Goal: Task Accomplishment & Management: Complete application form

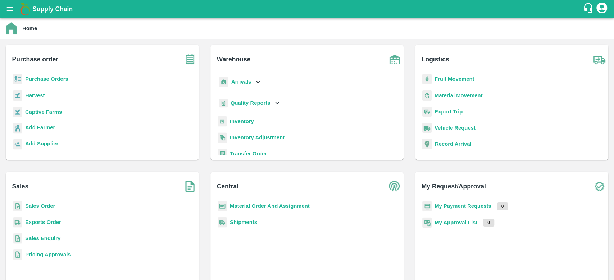
scroll to position [93, 0]
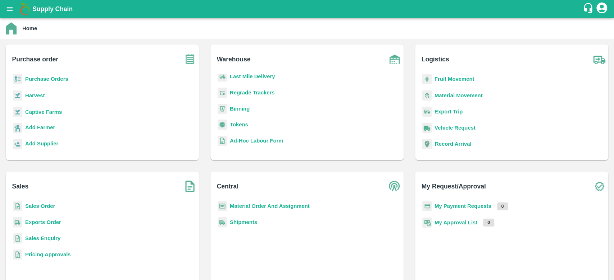
click at [41, 141] on b "Add Supplier" at bounding box center [41, 144] width 33 height 6
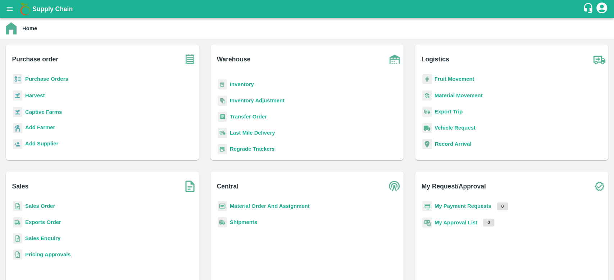
scroll to position [28, 0]
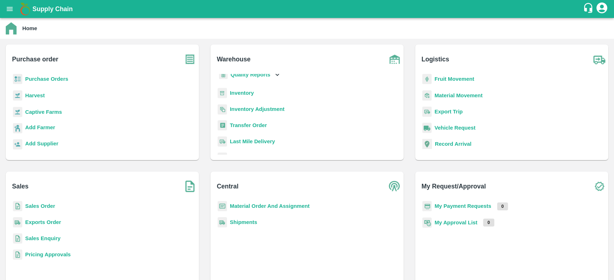
click at [227, 92] on div "Inventory" at bounding box center [307, 96] width 182 height 16
click at [233, 92] on b "Inventory" at bounding box center [242, 93] width 24 height 6
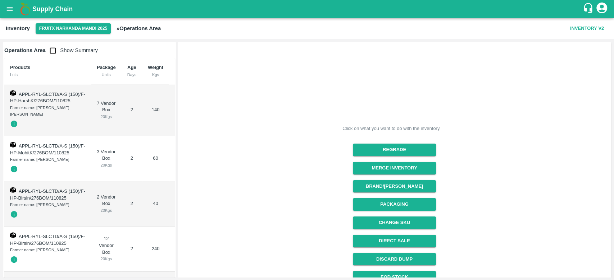
scroll to position [64, 0]
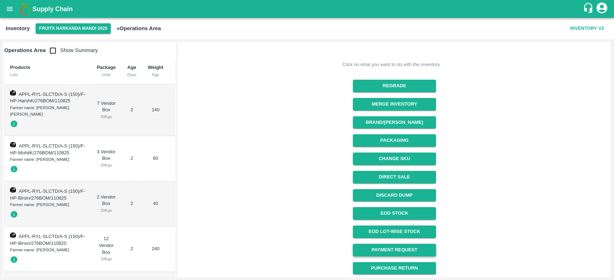
click at [401, 251] on link "Payment Request" at bounding box center [394, 250] width 83 height 13
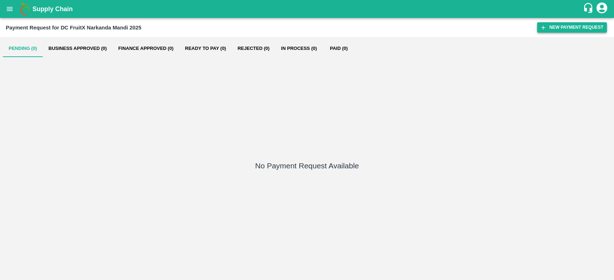
click at [576, 28] on button "New Payment Request" at bounding box center [572, 27] width 70 height 10
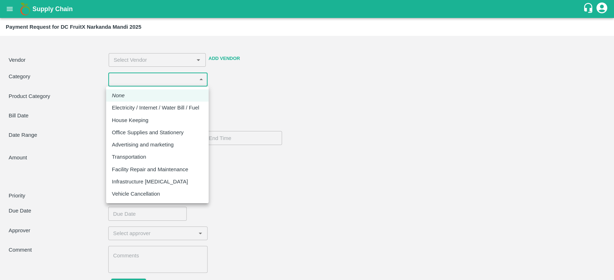
click at [198, 79] on body "Supply Chain Payment Request for DC FruitX Narkanda Mandi 2025 Vendor ​ Add Ven…" at bounding box center [307, 140] width 614 height 280
click at [164, 62] on div at bounding box center [307, 140] width 614 height 280
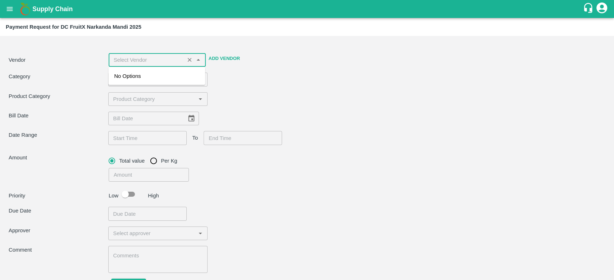
click at [164, 61] on input "input" at bounding box center [147, 59] width 72 height 9
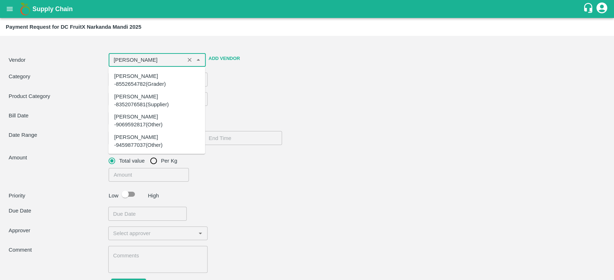
click at [161, 92] on div "[PERSON_NAME] -8352076581(Supplier)" at bounding box center [156, 100] width 85 height 16
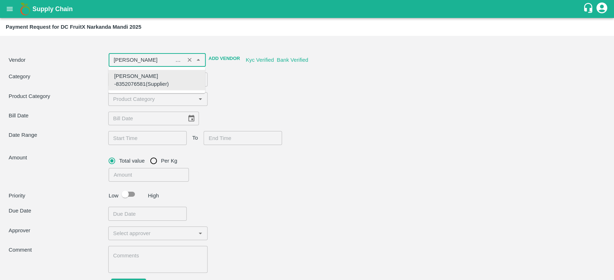
click at [166, 105] on div "​" at bounding box center [158, 99] width 100 height 14
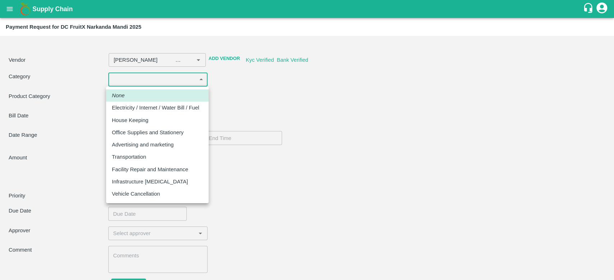
click at [164, 73] on body "Supply Chain Payment Request for DC FruitX Narkanda Mandi 2025 Vendor ​ Add Ven…" at bounding box center [307, 140] width 614 height 280
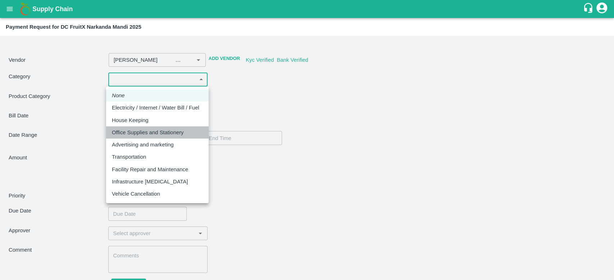
click at [170, 134] on p "Office Supplies and Stationery" at bounding box center [148, 133] width 72 height 8
type input "[PERSON_NAME] -8352076581(Supplier)"
type input "28"
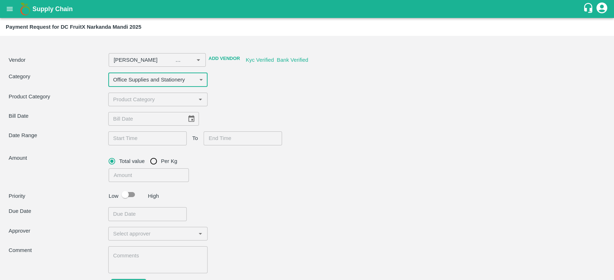
type input "[PERSON_NAME] -8352076581(Supplier)"
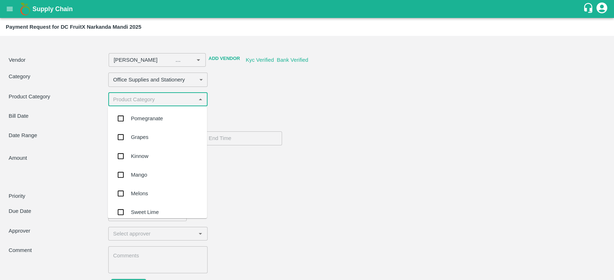
click at [156, 104] on input "input" at bounding box center [151, 99] width 83 height 9
type input "app"
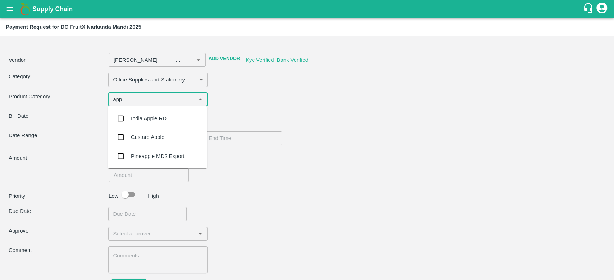
click at [156, 114] on div "India Apple RD" at bounding box center [157, 118] width 99 height 19
type input "[PERSON_NAME] -8352076581(Supplier)"
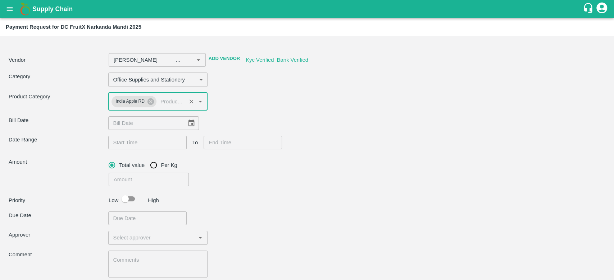
click at [184, 244] on div "​" at bounding box center [158, 238] width 100 height 14
type input "Saroj Kumari -8352076581(Supplier)"
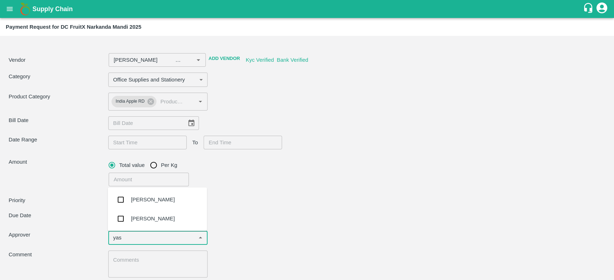
type input "yash"
click at [121, 217] on input "checkbox" at bounding box center [121, 219] width 14 height 14
type input "Saroj Kumari -8352076581(Supplier)"
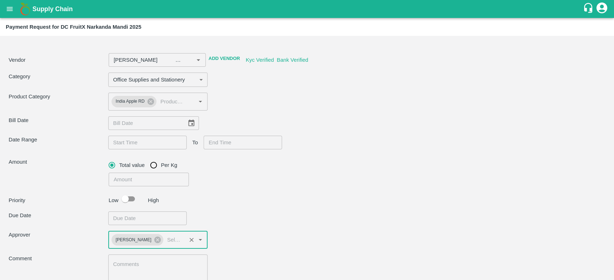
type input "Saroj Kumari -8352076581(Supplier)"
type input "DD/MM/YYYY"
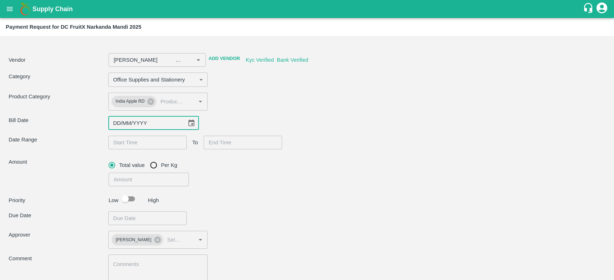
click at [134, 120] on input "DD/MM/YYYY" at bounding box center [144, 123] width 73 height 14
click at [170, 60] on input "input" at bounding box center [147, 59] width 72 height 9
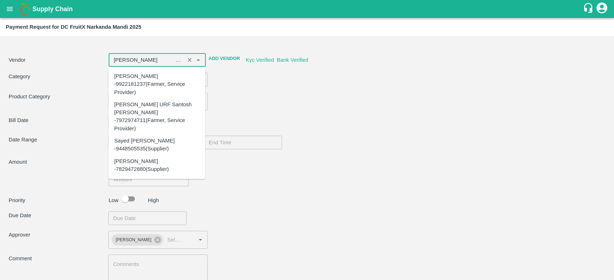
type input "Saroj Kumari -8352076581(Supplier)"
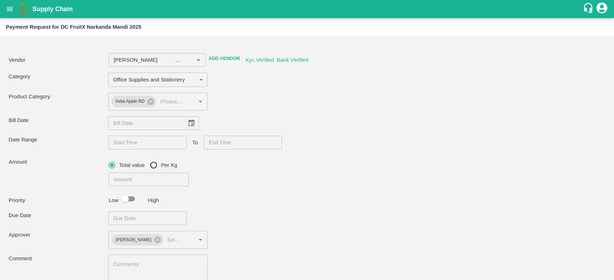
click at [260, 101] on div "Product Category India Apple RD ​" at bounding box center [307, 102] width 596 height 18
type input "DD/MM/YYYY"
click at [166, 123] on input "DD/MM/YYYY" at bounding box center [144, 123] width 73 height 14
click at [184, 124] on button "Choose date" at bounding box center [191, 123] width 14 height 14
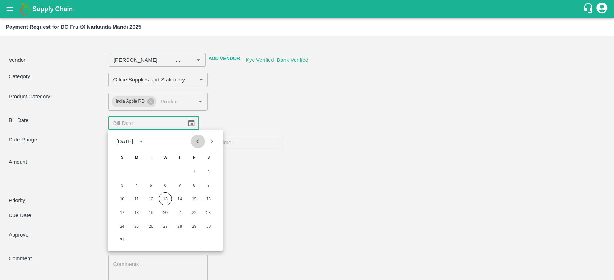
click at [201, 142] on icon "Previous month" at bounding box center [198, 142] width 8 height 8
click at [135, 226] on button "28" at bounding box center [136, 226] width 13 height 13
type input "Saroj Kumari -8352076581(Supplier)"
type input "28/07/2025"
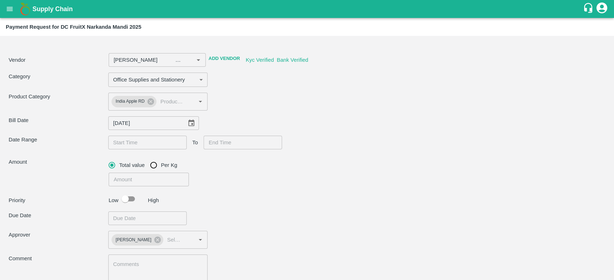
type input "DD/MM/YYYY hh:mm aa"
click at [150, 143] on input "DD/MM/YYYY hh:mm aa" at bounding box center [144, 143] width 73 height 14
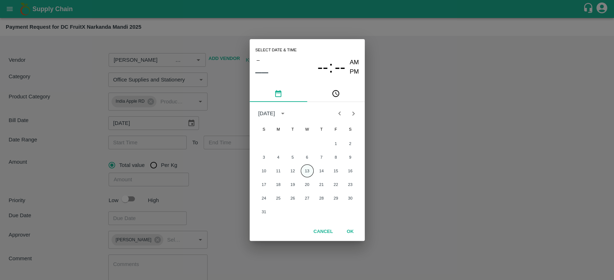
click at [305, 169] on button "13" at bounding box center [307, 171] width 13 height 13
type input "Saroj Kumari -8352076581(Supplier)"
type input "13/08/2025 12:00 AM"
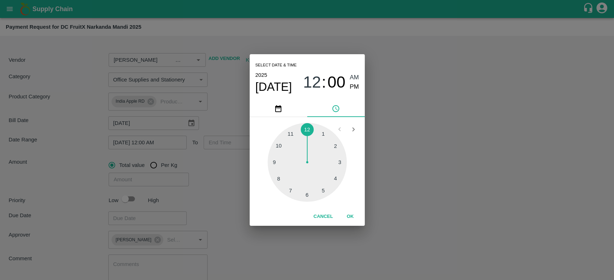
click at [305, 194] on div at bounding box center [306, 162] width 79 height 79
type input "Saroj Kumari -8352076581(Supplier)"
type input "13/08/2025 06:00 AM"
click at [351, 215] on button "OK" at bounding box center [350, 217] width 23 height 13
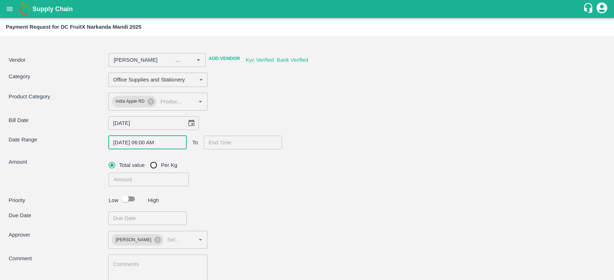
click at [164, 145] on input "13/08/2025 06:00 AM" at bounding box center [144, 143] width 73 height 14
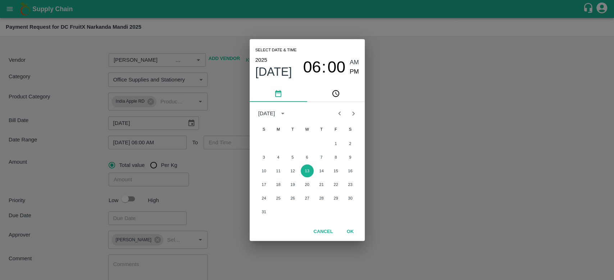
click at [228, 144] on div "Select date & time 2025 Aug 13 06 : 00 AM PM August 2025 S M T W T F S 1 2 3 4 …" at bounding box center [307, 140] width 614 height 280
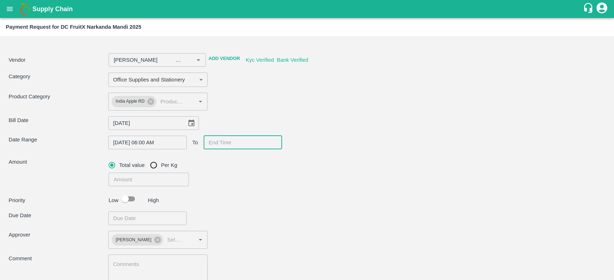
type input "DD/MM/YYYY hh:mm aa"
click at [228, 144] on input "DD/MM/YYYY hh:mm aa" at bounding box center [239, 143] width 73 height 14
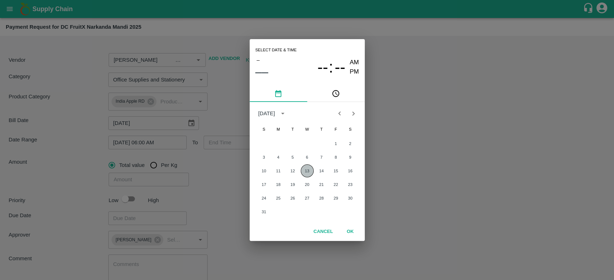
click at [308, 168] on button "13" at bounding box center [307, 171] width 13 height 13
type input "Saroj Kumari -8352076581(Supplier)"
type input "13/08/2025 12:00 AM"
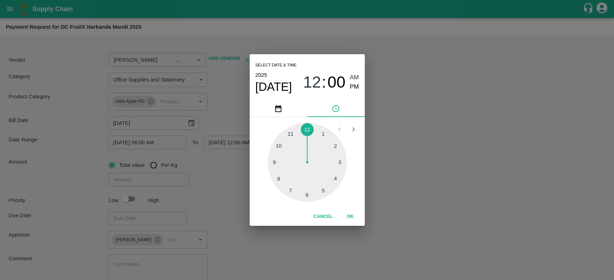
click at [308, 194] on div at bounding box center [306, 162] width 79 height 79
type input "Saroj Kumari -8352076581(Supplier)"
type input "13/08/2025 06:00 AM"
click at [308, 194] on div at bounding box center [306, 162] width 79 height 79
type input "Saroj Kumari -8352076581(Supplier)"
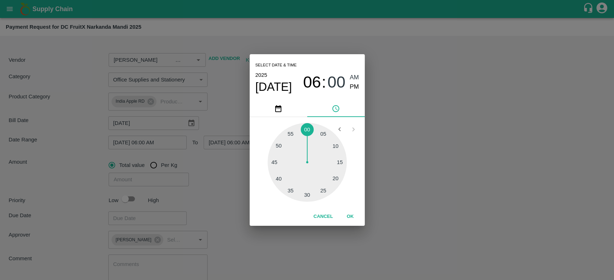
type input "13/08/2025 06:30 AM"
click at [349, 217] on button "OK" at bounding box center [350, 217] width 23 height 13
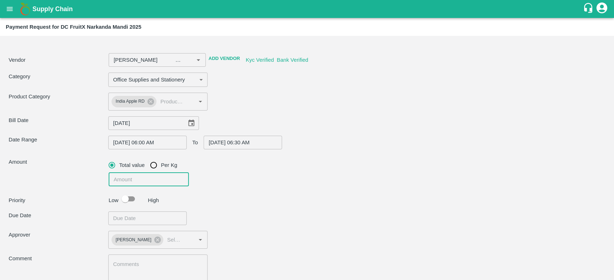
click at [144, 178] on input "number" at bounding box center [149, 180] width 81 height 14
type input "Saroj Kumari -8352076581(Supplier)"
type input "1"
type input "Saroj Kumari -8352076581(Supplier)"
type input "10"
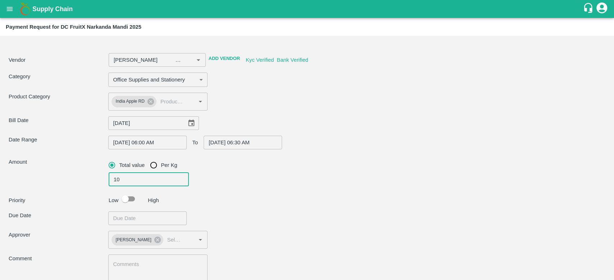
type input "Saroj Kumari -8352076581(Supplier)"
type input "101"
type input "Saroj Kumari -8352076581(Supplier)"
type input "1016"
type input "Saroj Kumari -8352076581(Supplier)"
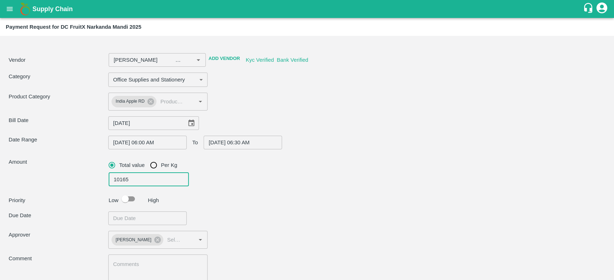
type input "10165"
click at [129, 198] on input "checkbox" at bounding box center [125, 199] width 41 height 14
checkbox input "true"
click at [139, 221] on input "Choose date" at bounding box center [144, 219] width 73 height 14
type input "Saroj Kumari -8352076581(Supplier)"
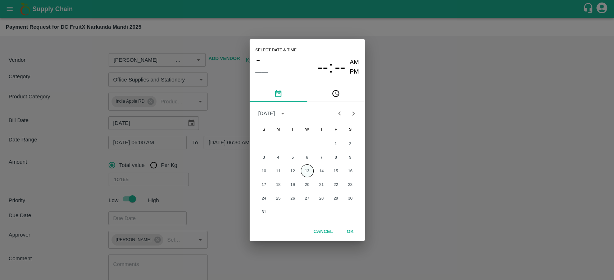
click at [311, 169] on button "13" at bounding box center [307, 171] width 13 height 13
type input "Saroj Kumari -8352076581(Supplier)"
type input "13/08/2025 12:00 AM"
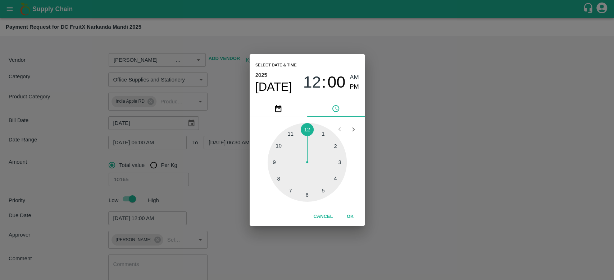
click at [307, 195] on div at bounding box center [306, 162] width 79 height 79
type input "Saroj Kumari -8352076581(Supplier)"
type input "13/08/2025 06:00 AM"
click at [307, 195] on div at bounding box center [306, 162] width 79 height 79
type input "Saroj Kumari -8352076581(Supplier)"
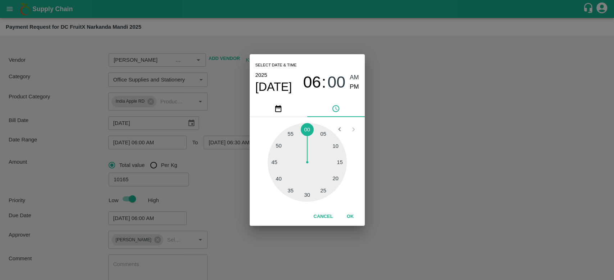
type input "13/08/2025 06:30 AM"
click at [350, 217] on button "OK" at bounding box center [350, 217] width 23 height 13
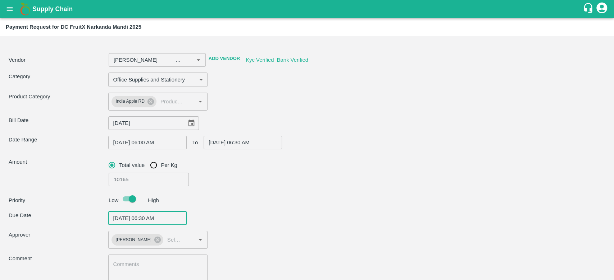
click at [184, 266] on textarea at bounding box center [158, 268] width 90 height 15
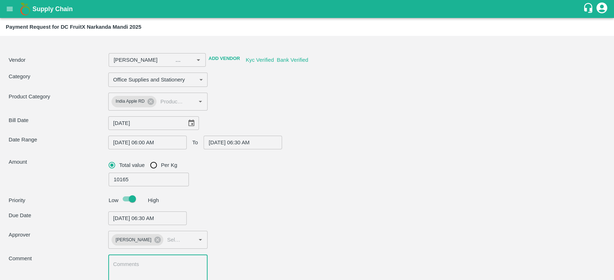
scroll to position [44, 0]
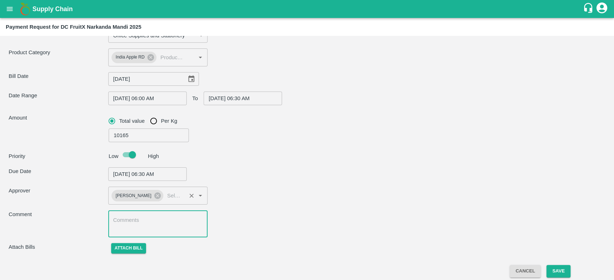
type input "Saroj Kumari -8352076581(Supplier)"
type textarea "N"
type input "Saroj Kumari -8352076581(Supplier)"
type textarea "NFI"
type input "Saroj Kumari -8352076581(Supplier)"
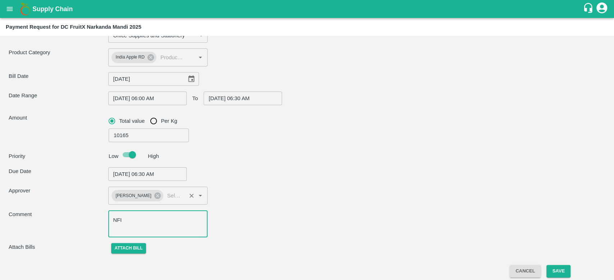
type textarea "NFI"
type input "Saroj Kumari -8352076581(Supplier)"
type textarea "NFI M"
type input "Saroj Kumari -8352076581(Supplier)"
type textarea "NFI Ma"
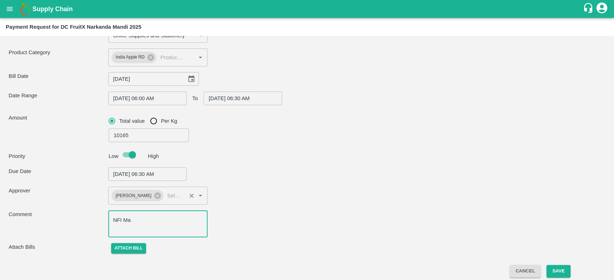
type input "Saroj Kumari -8352076581(Supplier)"
type textarea "NFI Mat"
type input "Saroj Kumari -8352076581(Supplier)"
type textarea "NFI Mate"
type input "Saroj Kumari -8352076581(Supplier)"
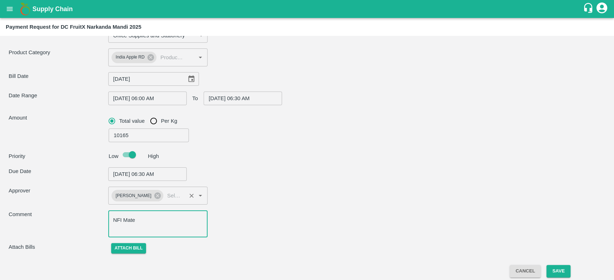
type textarea "NFI Mater"
type input "Saroj Kumari -8352076581(Supplier)"
type textarea "NFI Materi"
type input "Saroj Kumari -8352076581(Supplier)"
type textarea "NFI Material"
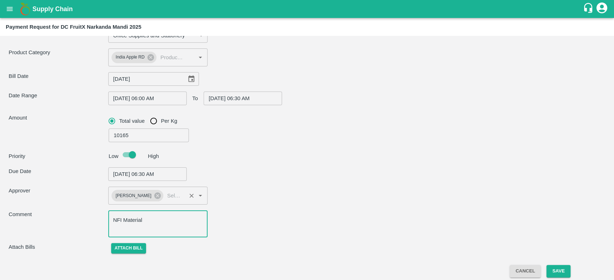
type input "Saroj Kumari -8352076581(Supplier)"
type textarea "NFI Material"
type input "Saroj Kumari -8352076581(Supplier)"
type textarea "NFI Material 20"
type input "Saroj Kumari -8352076581(Supplier)"
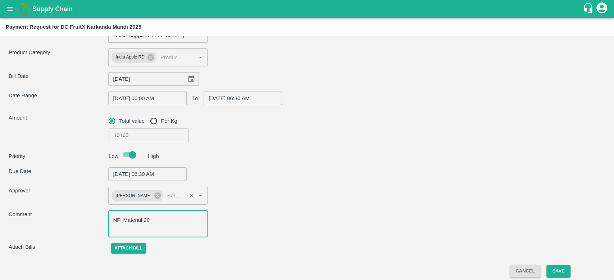
type textarea "NFI Material 20"
type input "Saroj Kumari -8352076581(Supplier)"
type textarea "NFI Material 20 k"
type input "Saroj Kumari -8352076581(Supplier)"
type textarea "NFI Material 20 kg"
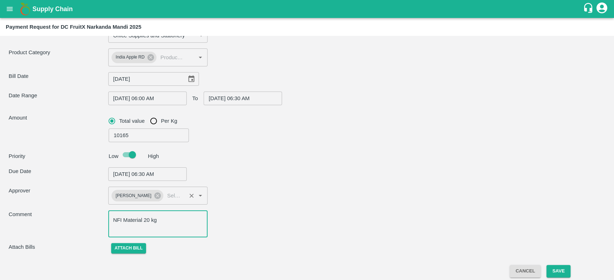
type input "Saroj Kumari -8352076581(Supplier)"
type textarea "NFI Material 20 kg b"
type input "Saroj Kumari -8352076581(Supplier)"
type textarea "NFI Material 20 kg bo"
type input "Saroj Kumari -8352076581(Supplier)"
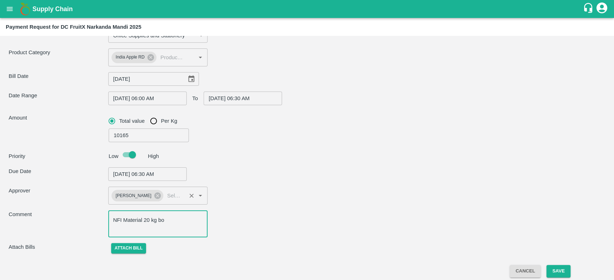
type textarea "NFI Material 20 kg box"
type input "Saroj Kumari -8352076581(Supplier)"
type textarea "NFI Material 20 kg boxe"
type input "Saroj Kumari -8352076581(Supplier)"
type textarea "NFI Material 20 kg boxes"
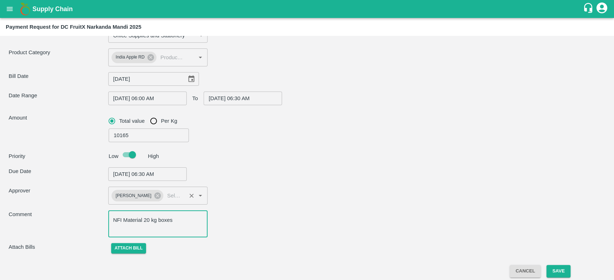
type input "Saroj Kumari -8352076581(Supplier)"
type textarea "NFI Material 20 kg boxes"
type input "Saroj Kumari -8352076581(Supplier)"
type textarea "NFI Material 20 kg boxes an"
type input "Saroj Kumari -8352076581(Supplier)"
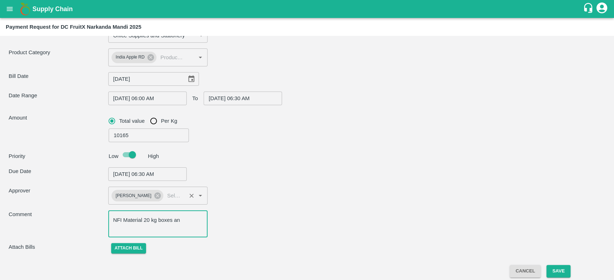
type textarea "NFI Material 20 kg boxes and"
type input "Saroj Kumari -8352076581(Supplier)"
type textarea "NFI Material 20 kg boxes and"
type input "Saroj Kumari -8352076581(Supplier)"
type textarea "NFI Material 20 kg boxes and 1"
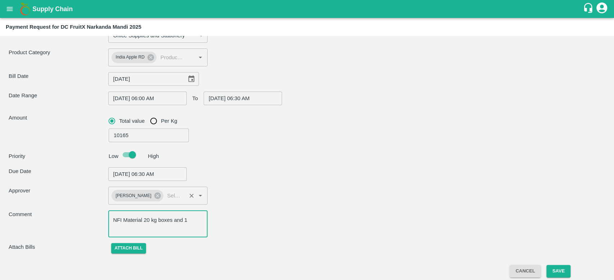
type input "Saroj Kumari -8352076581(Supplier)"
type textarea "NFI Material 20 kg boxes and 10"
type input "Saroj Kumari -8352076581(Supplier)"
type textarea "NFI Material 20 kg boxes and 10"
type input "Saroj Kumari -8352076581(Supplier)"
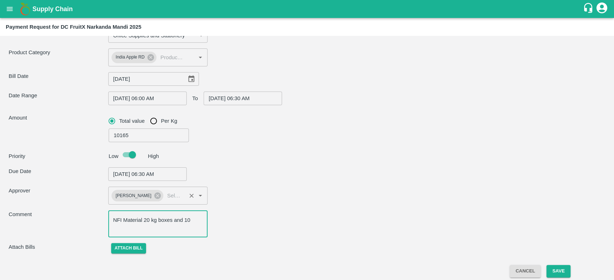
type textarea "NFI Material 20 kg boxes and 10 k"
type input "Saroj Kumari -8352076581(Supplier)"
type textarea "NFI Material 20 kg boxes and 10 kg"
type input "Saroj Kumari -8352076581(Supplier)"
type textarea "NFI Material 20 kg boxes and 10 kg"
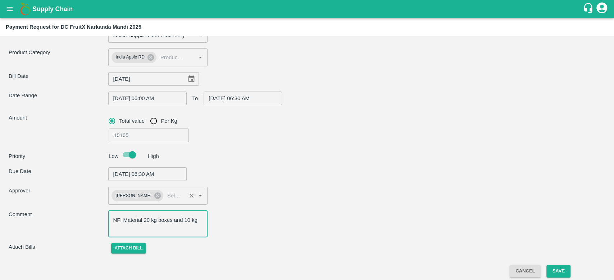
type input "Saroj Kumari -8352076581(Supplier)"
type textarea "NFI Material 20 kg boxes and 10 kg b"
type input "Saroj Kumari -8352076581(Supplier)"
type textarea "NFI Material 20 kg boxes and 10 kg bo"
type input "Saroj Kumari -8352076581(Supplier)"
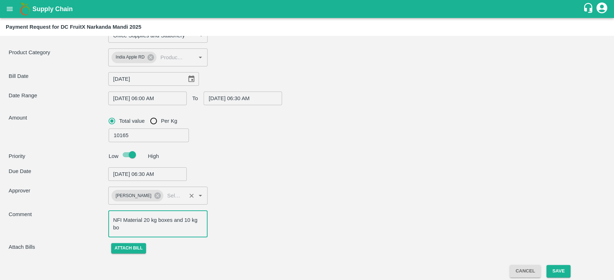
type textarea "NFI Material 20 kg boxes and 10 kg box"
type input "Saroj Kumari -8352076581(Supplier)"
type textarea "NFI Material 20 kg boxes and 10 kg boxe"
type input "Saroj Kumari -8352076581(Supplier)"
type textarea "NFI Material 20 kg boxes and 10 kg boxes"
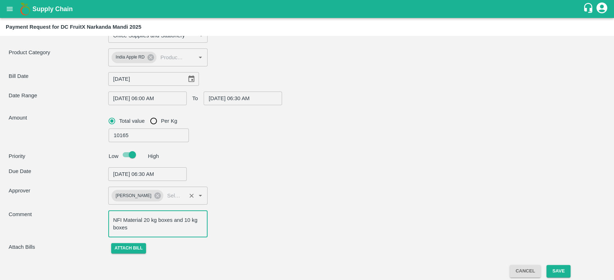
type input "Saroj Kumari -8352076581(Supplier)"
type textarea "NFI Material 20 kg boxes and 10 kg boxes"
click at [128, 252] on button "Attach bill" at bounding box center [128, 248] width 35 height 10
type input "Saroj Kumari -8352076581(Supplier)"
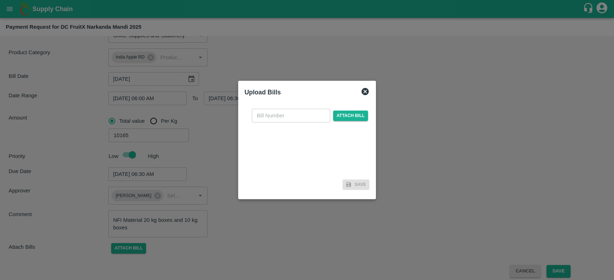
click at [292, 122] on input "text" at bounding box center [291, 116] width 78 height 14
type input "106"
click at [342, 117] on span "Attach bill" at bounding box center [350, 116] width 35 height 10
click at [0, 0] on input "Attach bill" at bounding box center [0, 0] width 0 height 0
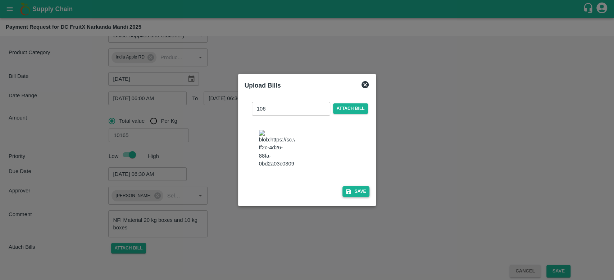
click at [357, 192] on button "Save" at bounding box center [355, 192] width 27 height 10
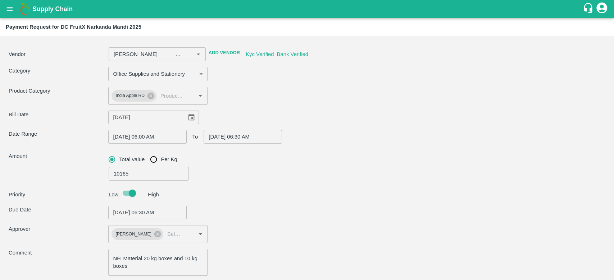
scroll to position [0, 0]
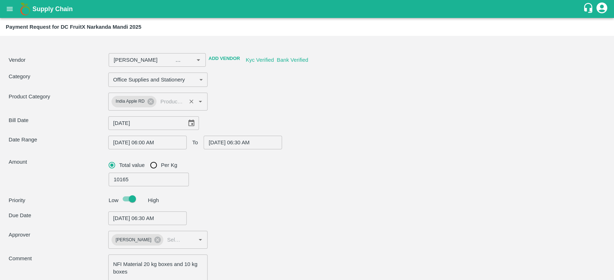
click at [198, 101] on icon "Open" at bounding box center [200, 101] width 8 height 8
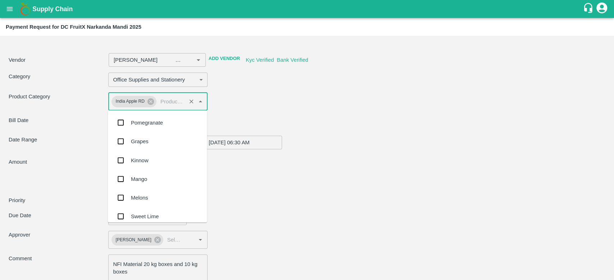
scroll to position [41, 0]
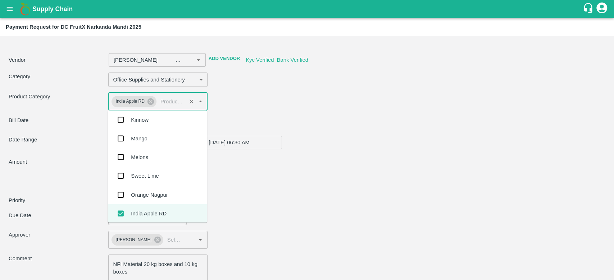
click at [298, 90] on div "Vendor ​ Add Vendor Kyc Verified Bank Verified Category Office Supplies and Sta…" at bounding box center [307, 171] width 608 height 265
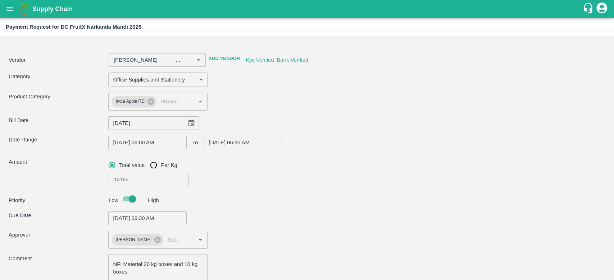
scroll to position [92, 0]
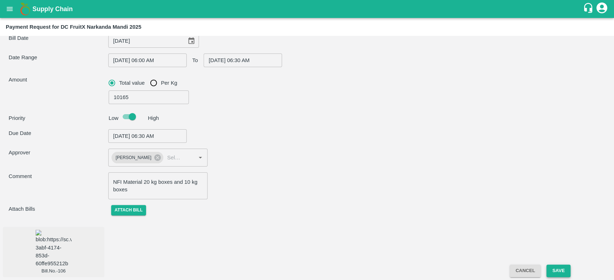
click at [558, 276] on button "Save" at bounding box center [558, 271] width 24 height 13
type input "Saroj Kumari -8352076581(Supplier)"
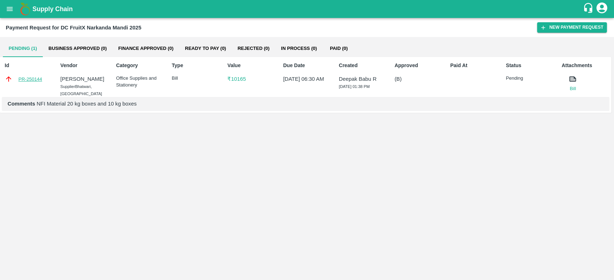
click at [33, 79] on link "PR-250144" at bounding box center [30, 79] width 24 height 7
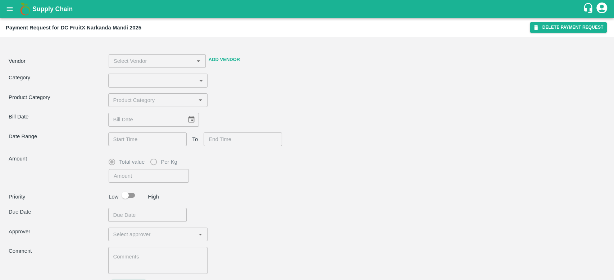
type input "28"
type input "10165"
checkbox input "true"
type textarea "NFI Material 20 kg boxes and 10 kg boxes"
type input "[PERSON_NAME] -8352076581(Supplier)"
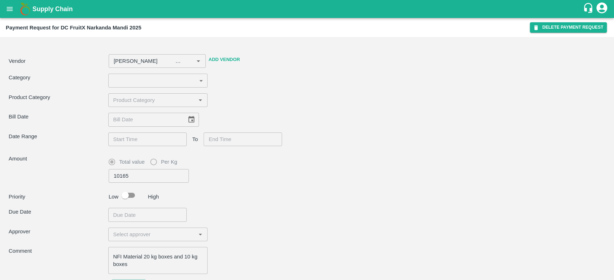
type input "27/07/2025"
type input "[DATE] 06:00 AM"
type input "[DATE] 06:30 AM"
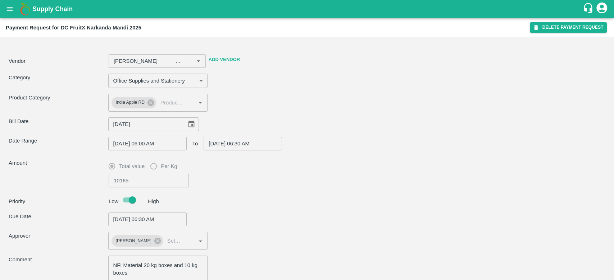
type input "[PERSON_NAME] -8352076581(Supplier)"
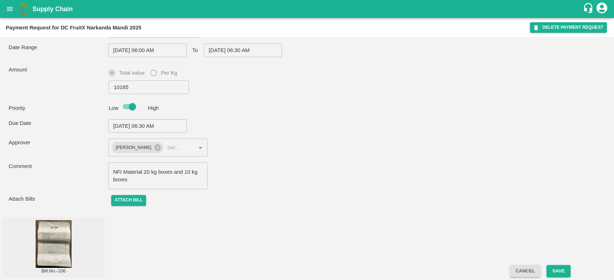
click at [9, 8] on icon "open drawer" at bounding box center [10, 9] width 8 height 8
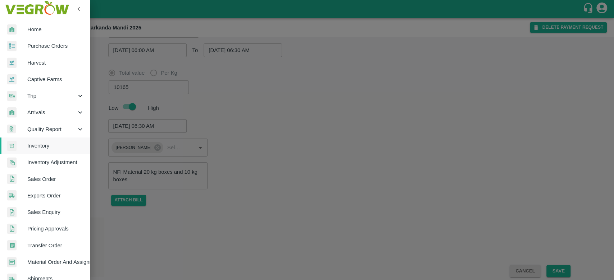
click at [35, 143] on span "Inventory" at bounding box center [55, 146] width 57 height 8
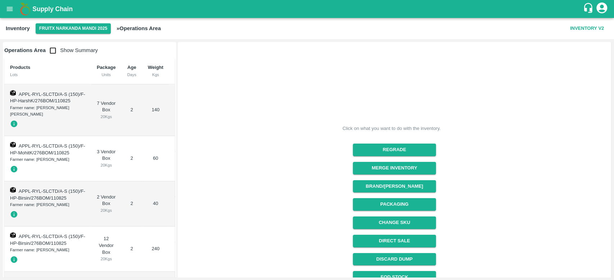
scroll to position [64, 0]
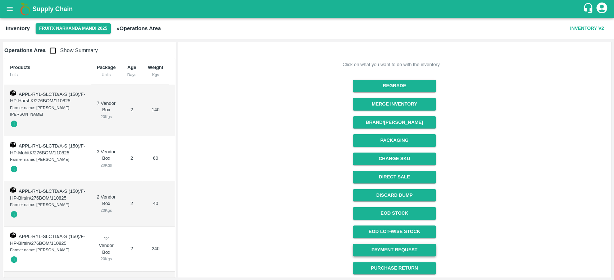
click at [403, 252] on link "Payment Request" at bounding box center [394, 250] width 83 height 13
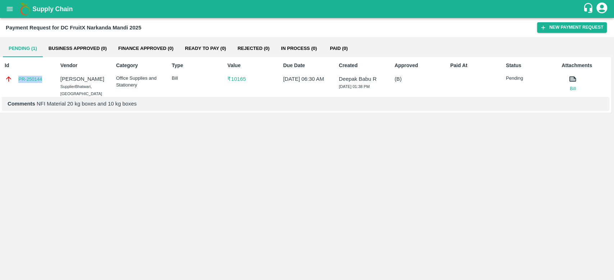
drag, startPoint x: 15, startPoint y: 79, endPoint x: 50, endPoint y: 79, distance: 34.5
click at [50, 79] on div "PR-250144" at bounding box center [29, 79] width 48 height 8
copy link "PR-250144"
click at [50, 79] on div "PR-250144" at bounding box center [29, 79] width 48 height 8
click at [26, 79] on link "PR-250144" at bounding box center [30, 79] width 24 height 7
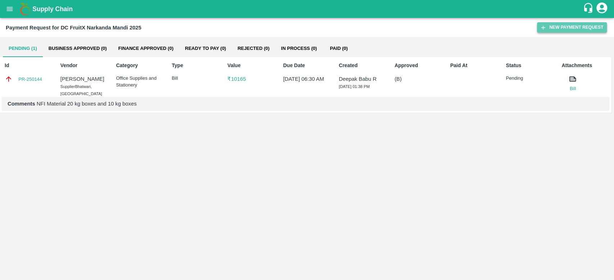
click at [573, 26] on button "New Payment Request" at bounding box center [572, 27] width 70 height 10
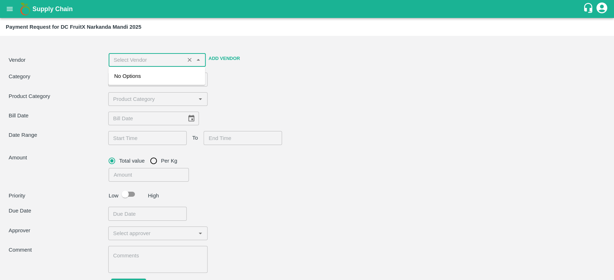
click at [165, 62] on input "input" at bounding box center [147, 59] width 72 height 9
click at [161, 77] on div "Jagdish Raj -8899418430(Other)" at bounding box center [156, 80] width 85 height 16
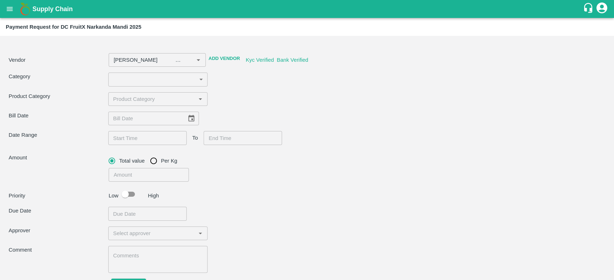
click at [250, 78] on div "Category ​ ​" at bounding box center [307, 80] width 596 height 14
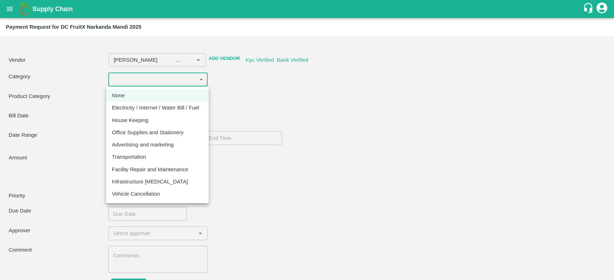
click at [191, 77] on body "Supply Chain Payment Request for DC FruitX Narkanda Mandi 2025 Vendor ​ Add Ven…" at bounding box center [307, 140] width 614 height 280
click at [146, 156] on p "Transportation" at bounding box center [129, 157] width 34 height 8
type input "Jagdish Raj -8899418430(Other)"
type input "4"
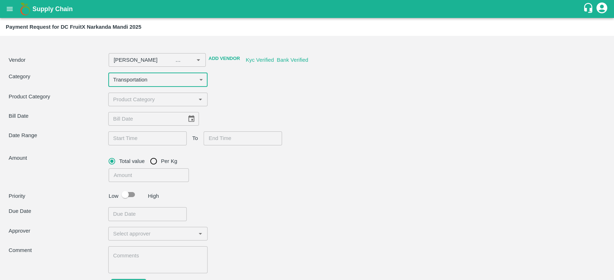
type input "Jagdish Raj -8899418430(Other)"
click at [161, 98] on input "input" at bounding box center [151, 99] width 83 height 9
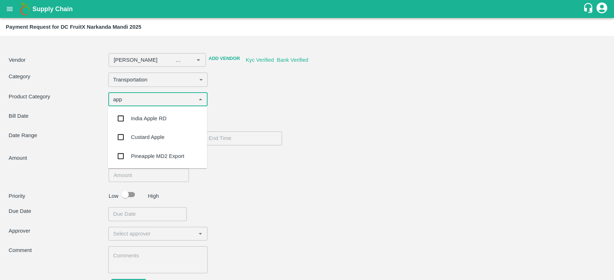
type input "appl"
click at [155, 117] on div "India Apple RD" at bounding box center [149, 119] width 36 height 8
type input "Jagdish Raj -8899418430(Other)"
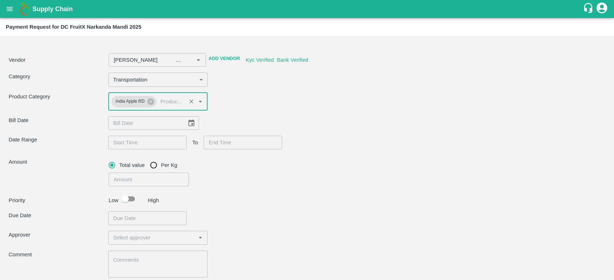
type input "Jagdish Raj -8899418430(Other)"
type input "DD/MM/YYYY"
click at [155, 126] on input "DD/MM/YYYY" at bounding box center [144, 123] width 73 height 14
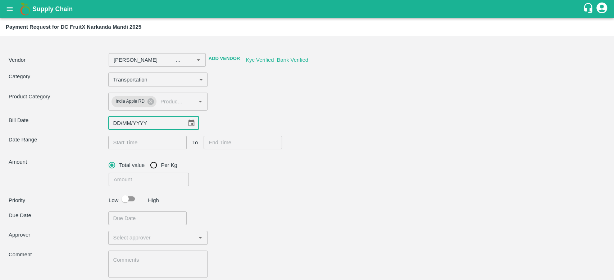
click at [188, 122] on icon "Choose date" at bounding box center [191, 123] width 6 height 7
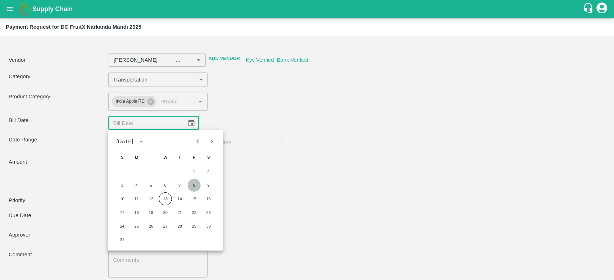
click at [194, 181] on button "8" at bounding box center [194, 185] width 13 height 13
type input "Jagdish Raj -8899418430(Other)"
type input "08/08/2025"
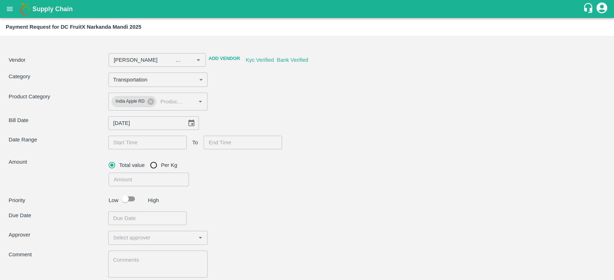
type input "DD/MM/YYYY hh:mm aa"
click at [155, 142] on input "DD/MM/YYYY hh:mm aa" at bounding box center [144, 143] width 73 height 14
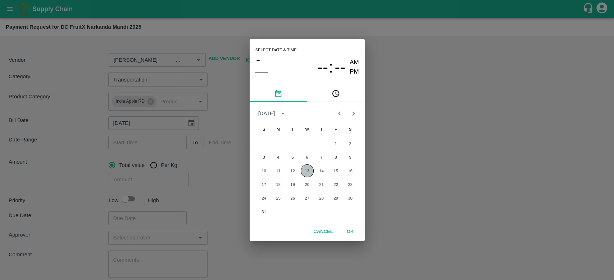
click at [304, 171] on button "13" at bounding box center [307, 171] width 13 height 13
type input "Jagdish Raj -8899418430(Other)"
type input "13/08/2025 12:00 AM"
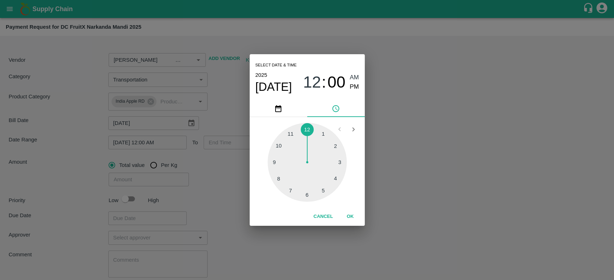
click at [308, 192] on div at bounding box center [306, 162] width 79 height 79
type input "Jagdish Raj -8899418430(Other)"
type input "13/08/2025 06:00 AM"
click at [308, 192] on div at bounding box center [306, 162] width 79 height 79
type input "Jagdish Raj -8899418430(Other)"
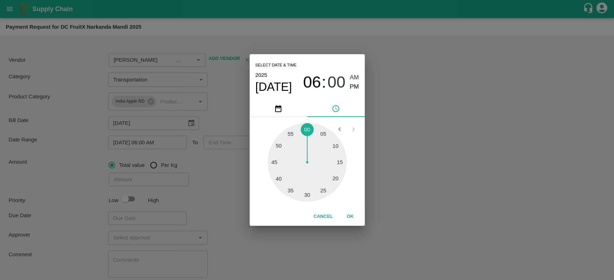
type input "13/08/2025 06:30 AM"
click at [352, 217] on button "OK" at bounding box center [350, 217] width 23 height 13
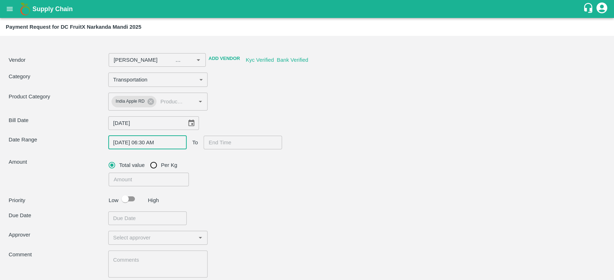
type input "DD/MM/YYYY hh:mm aa"
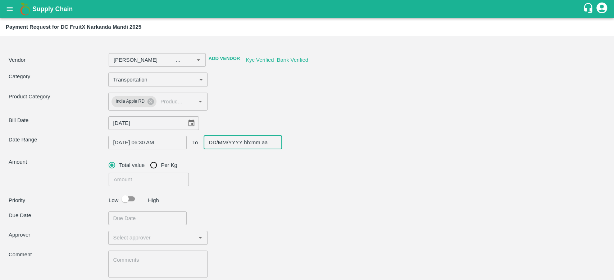
click at [253, 148] on input "DD/MM/YYYY hh:mm aa" at bounding box center [239, 143] width 73 height 14
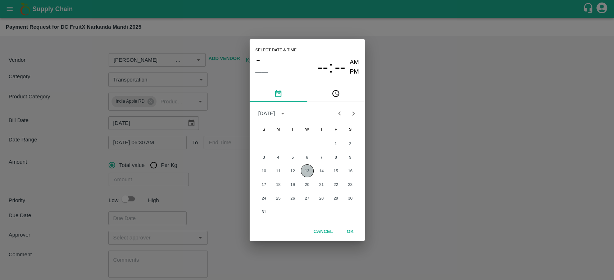
click at [309, 174] on button "13" at bounding box center [307, 171] width 13 height 13
type input "Jagdish Raj -8899418430(Other)"
type input "13/08/2025 12:00 AM"
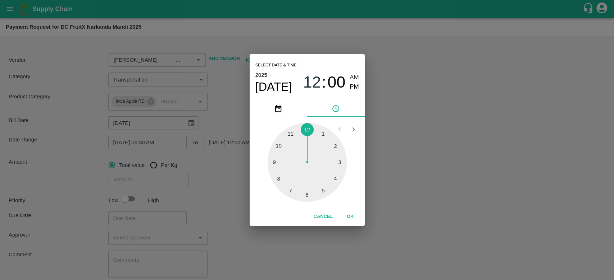
click at [308, 193] on div at bounding box center [306, 162] width 79 height 79
type input "Jagdish Raj -8899418430(Other)"
type input "13/08/2025 06:00 AM"
click at [308, 193] on div at bounding box center [306, 162] width 79 height 79
type input "Jagdish Raj -8899418430(Other)"
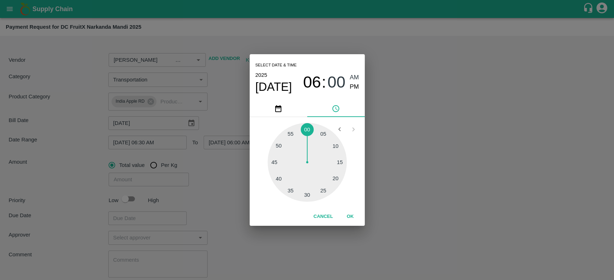
type input "13/08/2025 06:30 AM"
click at [345, 218] on button "OK" at bounding box center [350, 217] width 23 height 13
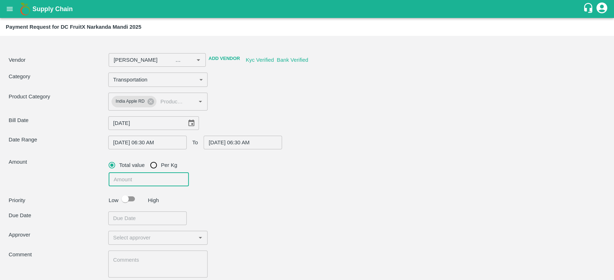
click at [172, 177] on input "number" at bounding box center [149, 180] width 81 height 14
type input "Jagdish Raj -8899418430(Other)"
type input "4"
type input "Jagdish Raj -8899418430(Other)"
type input "48"
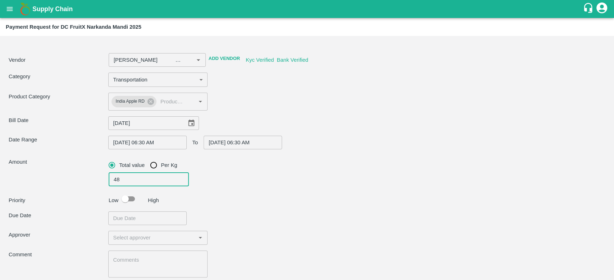
type input "Jagdish Raj -8899418430(Other)"
type input "484"
type input "Jagdish Raj -8899418430(Other)"
type input "4840"
type input "Jagdish Raj -8899418430(Other)"
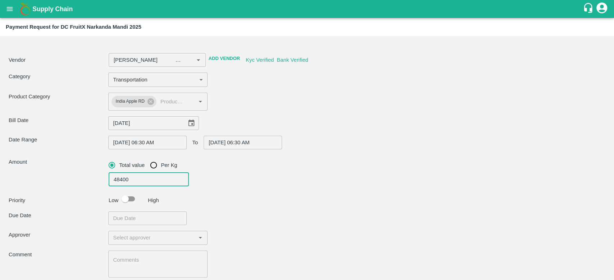
type input "48400"
type input "Jagdish Raj -8899418430(Other)"
click at [135, 198] on input "checkbox" at bounding box center [125, 199] width 41 height 14
checkbox input "true"
click at [139, 217] on input "Choose date" at bounding box center [144, 219] width 73 height 14
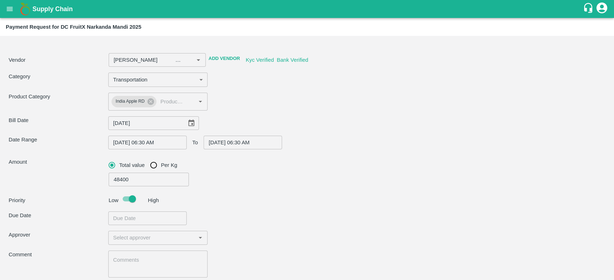
type input "Jagdish Raj -8899418430(Other)"
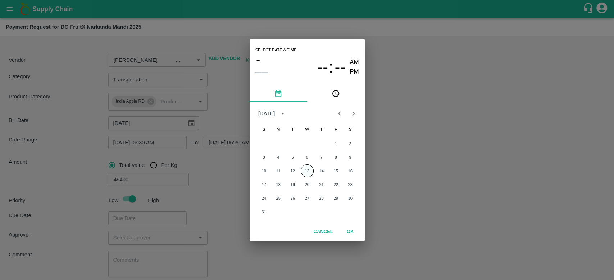
click at [305, 167] on button "13" at bounding box center [307, 171] width 13 height 13
type input "Jagdish Raj -8899418430(Other)"
type input "13/08/2025 12:00 AM"
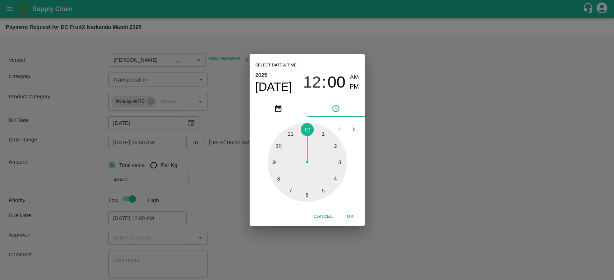
click at [304, 195] on div at bounding box center [306, 162] width 79 height 79
type input "Jagdish Raj -8899418430(Other)"
type input "13/08/2025 06:00 AM"
click at [304, 195] on div at bounding box center [306, 162] width 79 height 79
type input "Jagdish Raj -8899418430(Other)"
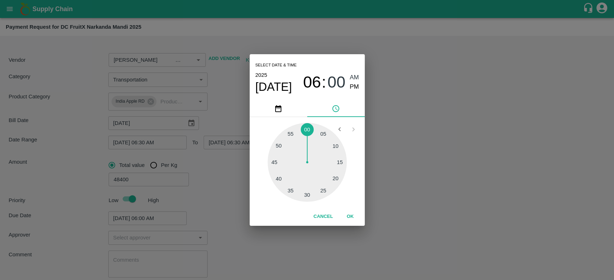
type input "13/08/2025 06:31 AM"
click at [353, 217] on button "OK" at bounding box center [350, 217] width 23 height 13
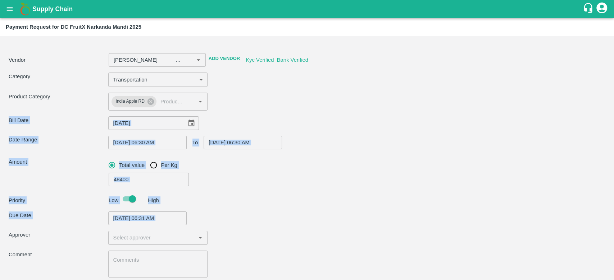
drag, startPoint x: 612, startPoint y: 113, endPoint x: 613, endPoint y: 217, distance: 103.9
click at [613, 217] on div "Vendor ​ Add Vendor Kyc Verified Bank Verified Category Transportation 4 ​ Prod…" at bounding box center [307, 158] width 614 height 244
click at [579, 192] on div "Priority Low High" at bounding box center [305, 199] width 599 height 14
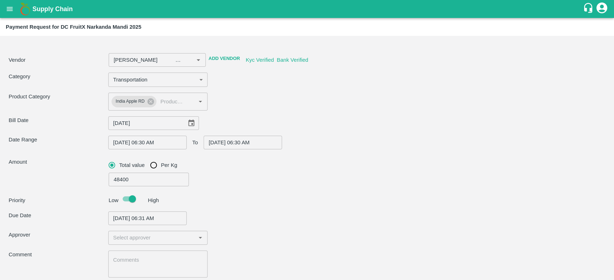
scroll to position [40, 0]
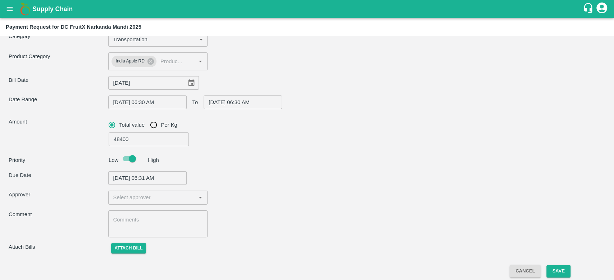
click at [156, 200] on input "input" at bounding box center [151, 197] width 83 height 9
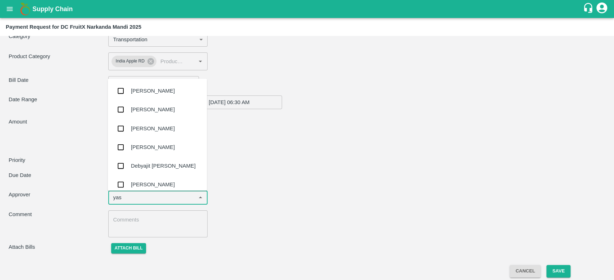
type input "yash"
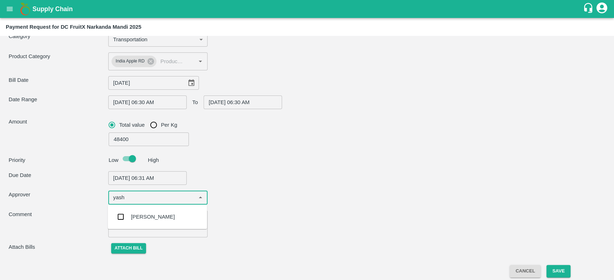
click at [147, 218] on div "Yash Sharma" at bounding box center [153, 217] width 44 height 8
type input "Jagdish Raj -8899418430(Other)"
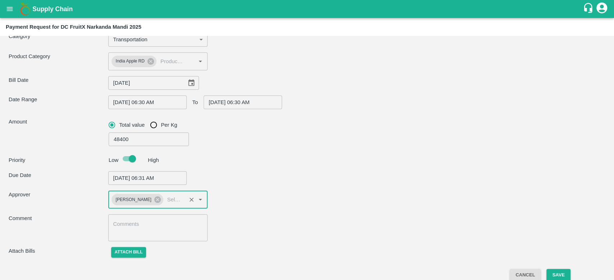
click at [143, 228] on textarea at bounding box center [158, 228] width 90 height 15
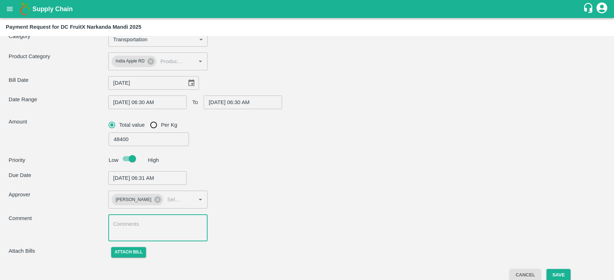
type input "Jagdish Raj -8899418430(Other)"
type textarea "N"
type input "Jagdish Raj -8899418430(Other)"
type textarea "Na"
type input "Jagdish Raj -8899418430(Other)"
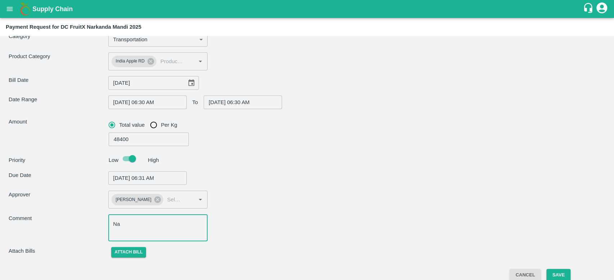
type textarea "Nar"
type input "Jagdish Raj -8899418430(Other)"
type textarea "Nark"
type input "Jagdish Raj -8899418430(Other)"
type textarea "Narka"
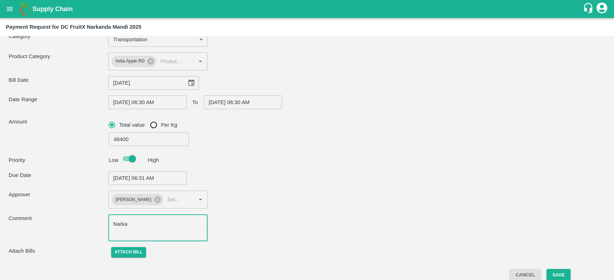
type input "Jagdish Raj -8899418430(Other)"
type textarea "Narkan"
type input "Jagdish Raj -8899418430(Other)"
type textarea "Narkand"
type input "Jagdish Raj -8899418430(Other)"
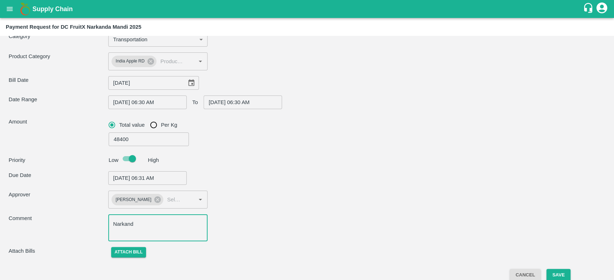
type textarea "Narkanda"
type input "Jagdish Raj -8899418430(Other)"
type textarea "Narkanda"
type input "Jagdish Raj -8899418430(Other)"
type textarea "Narkanda L"
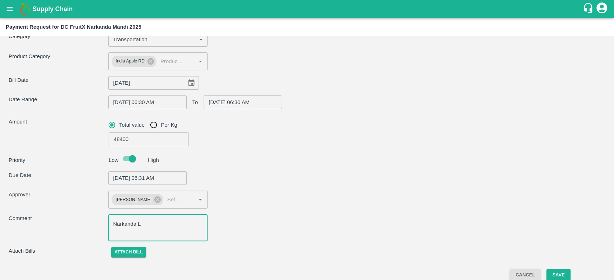
type input "Jagdish Raj -8899418430(Other)"
type textarea "Narkanda La"
type input "Jagdish Raj -8899418430(Other)"
type textarea "Narkanda Lab"
type input "Jagdish Raj -8899418430(Other)"
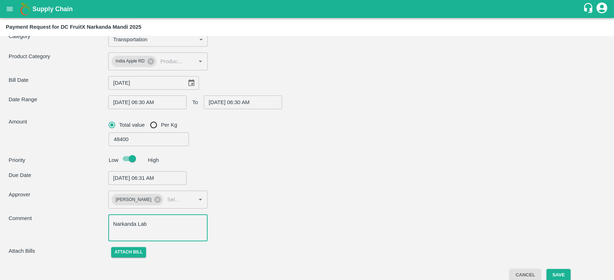
type textarea "Narkanda Labo"
type input "Jagdish Raj -8899418430(Other)"
type textarea "Narkanda Labou"
type input "Jagdish Raj -8899418430(Other)"
type textarea "Narkanda Labour"
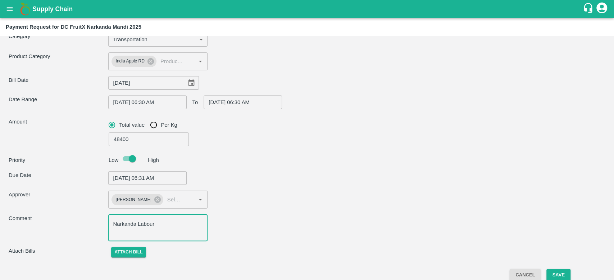
type input "Jagdish Raj -8899418430(Other)"
type textarea "Narkanda Labour"
type input "Jagdish Raj -8899418430(Other)"
type textarea "Narkanda Labour s"
type input "Jagdish Raj -8899418430(Other)"
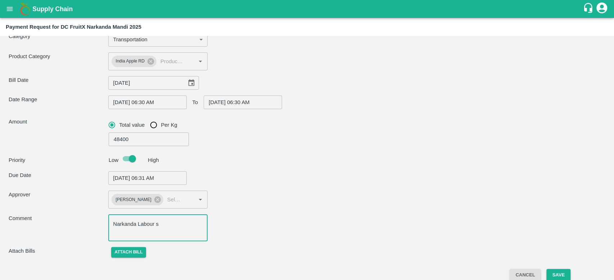
type textarea "Narkanda Labour se"
type input "Jagdish Raj -8899418430(Other)"
type textarea "Narkanda Labour ser"
type input "Jagdish Raj -8899418430(Other)"
type textarea "Narkanda Labour serv"
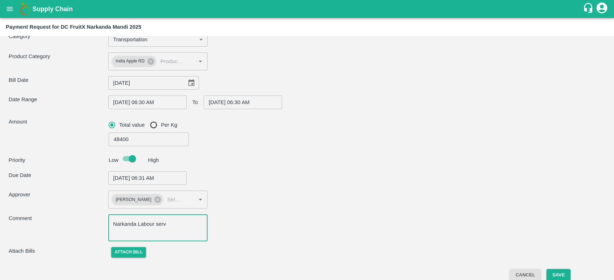
type input "Jagdish Raj -8899418430(Other)"
type textarea "Narkanda Labour servi"
type input "Jagdish Raj -8899418430(Other)"
type textarea "Narkanda Labour servis"
type input "Jagdish Raj -8899418430(Other)"
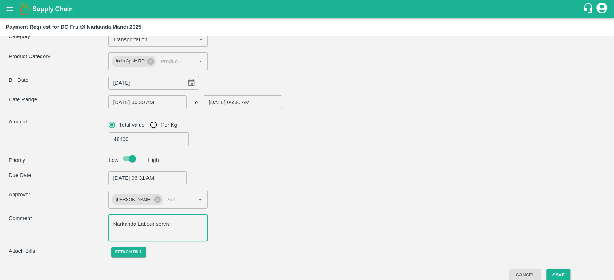
type textarea "Narkanda Labour servise"
type input "Jagdish Raj -8899418430(Other)"
type textarea "Narkanda Labour servises"
type input "Jagdish Raj -8899418430(Other)"
type textarea "Narkanda Labour servises"
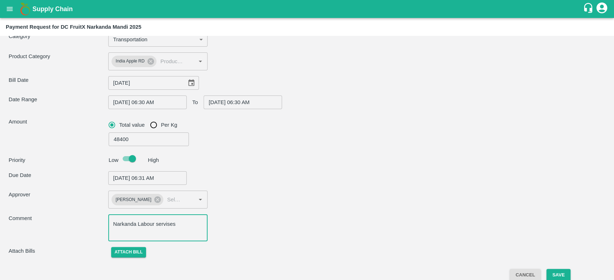
type input "Jagdish Raj -8899418430(Other)"
type textarea "Narkanda Labour servise"
type input "Jagdish Raj -8899418430(Other)"
type textarea "Narkanda Labour servis"
type input "Jagdish Raj -8899418430(Other)"
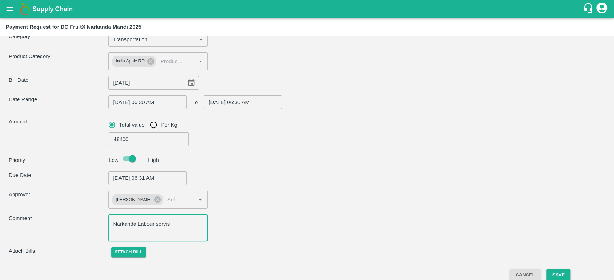
type textarea "Narkanda Labour servi"
type input "Jagdish Raj -8899418430(Other)"
type textarea "Narkanda Labour serv"
type input "Jagdish Raj -8899418430(Other)"
type textarea "Narkanda Labour ser"
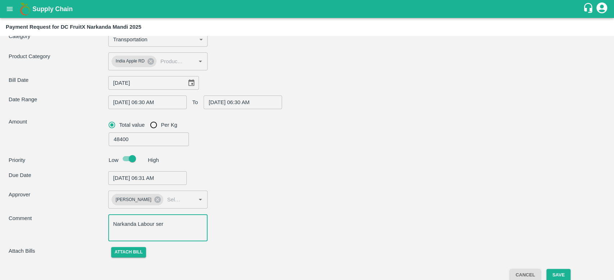
type input "Jagdish Raj -8899418430(Other)"
type textarea "Narkanda Labour se"
type input "Jagdish Raj -8899418430(Other)"
type textarea "Narkanda Labour s"
type input "Jagdish Raj -8899418430(Other)"
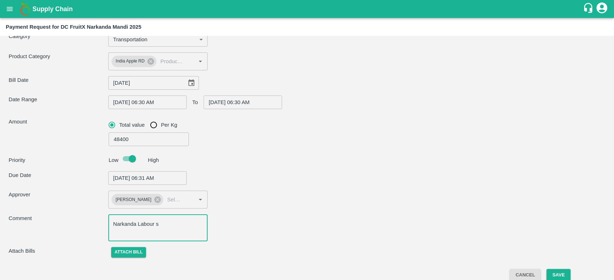
type textarea "Narkanda Labour"
type input "Jagdish Raj -8899418430(Other)"
type textarea "Narkanda Labour T"
type input "Jagdish Raj -8899418430(Other)"
type textarea "Narkanda Labour Tr"
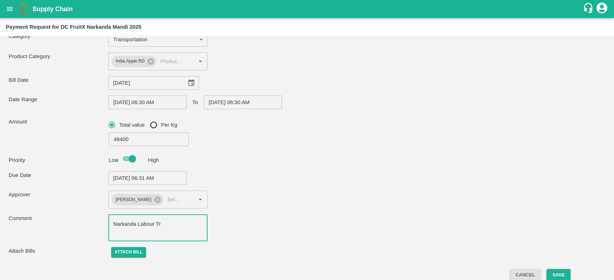
type input "Jagdish Raj -8899418430(Other)"
type textarea "Narkanda Labour Tra"
type input "Jagdish Raj -8899418430(Other)"
type textarea "Narkanda Labour Tran"
type input "Jagdish Raj -8899418430(Other)"
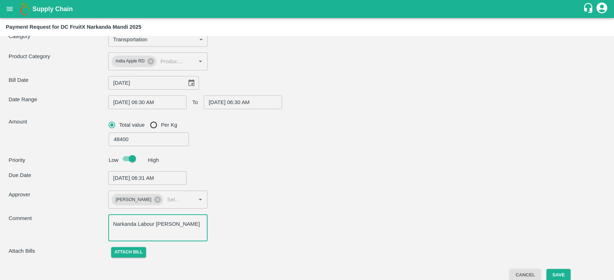
type textarea "Narkanda Labour Trans"
type input "Jagdish Raj -8899418430(Other)"
type textarea "Narkanda Labour Transp"
type input "Jagdish Raj -8899418430(Other)"
type textarea "Narkanda Labour Transpo"
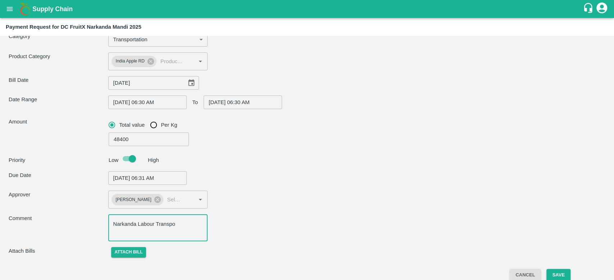
type input "Jagdish Raj -8899418430(Other)"
type textarea "Narkanda Labour Transport"
type input "Jagdish Raj -8899418430(Other)"
type textarea "Narkanda Labour Transporta"
type input "Jagdish Raj -8899418430(Other)"
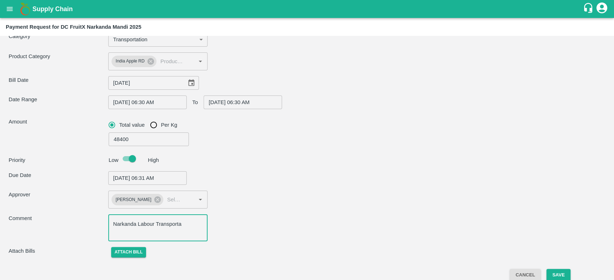
type textarea "Narkanda Labour Transportat"
type input "Jagdish Raj -8899418430(Other)"
type textarea "Narkanda Labour Transportati"
type input "Jagdish Raj -8899418430(Other)"
type textarea "Narkanda Labour Transportatio"
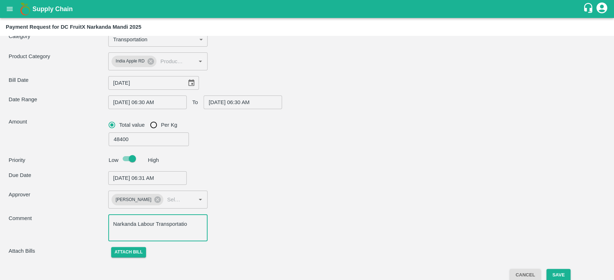
type input "Jagdish Raj -8899418430(Other)"
type textarea "Narkanda Labour Transportation"
type input "Jagdish Raj -8899418430(Other)"
type textarea "Narkanda Labour Transportation"
click at [128, 252] on button "Attach bill" at bounding box center [128, 252] width 35 height 10
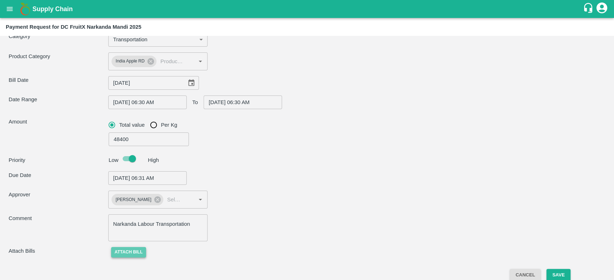
type input "Jagdish Raj -8899418430(Other)"
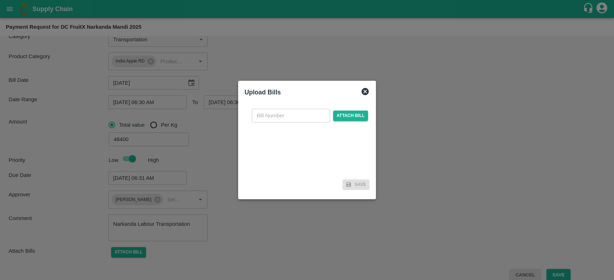
click at [298, 118] on input "text" at bounding box center [291, 116] width 78 height 14
type input "JITU-003"
click at [350, 116] on span "Attach bill" at bounding box center [350, 116] width 35 height 10
click at [0, 0] on input "Attach bill" at bounding box center [0, 0] width 0 height 0
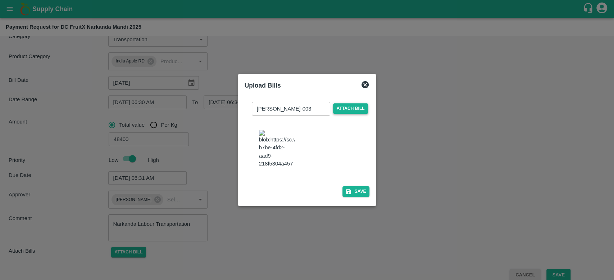
click at [354, 104] on span "Attach bill" at bounding box center [350, 109] width 35 height 10
click at [0, 0] on input "Attach bill" at bounding box center [0, 0] width 0 height 0
click at [341, 104] on span "Attach bill" at bounding box center [350, 109] width 35 height 10
click at [0, 0] on input "Attach bill" at bounding box center [0, 0] width 0 height 0
click at [355, 193] on button "Save" at bounding box center [355, 192] width 27 height 10
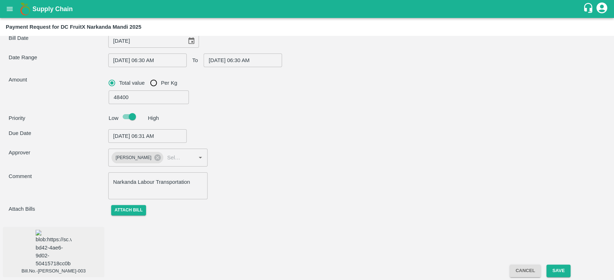
scroll to position [92, 0]
click at [564, 270] on button "Save" at bounding box center [558, 271] width 24 height 13
type input "Jagdish Raj -8899418430(Other)"
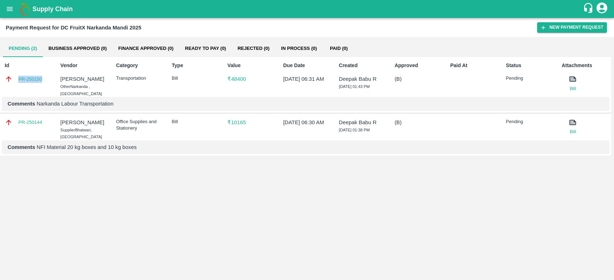
drag, startPoint x: 46, startPoint y: 78, endPoint x: 6, endPoint y: 76, distance: 40.7
click at [6, 76] on div "PR-250150" at bounding box center [29, 79] width 48 height 8
copy link "PR-250150"
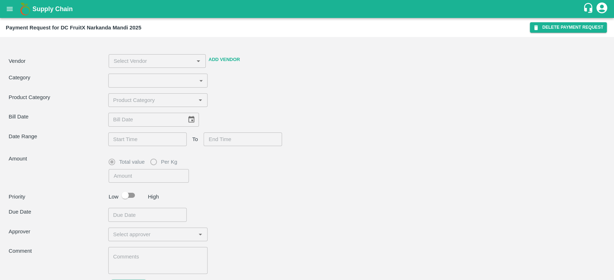
type input "28"
type input "10165"
checkbox input "true"
type textarea "NFI Material 20 kg boxes and 10 kg boxes"
type input "Saroj Kumari -8352076581(Supplier)"
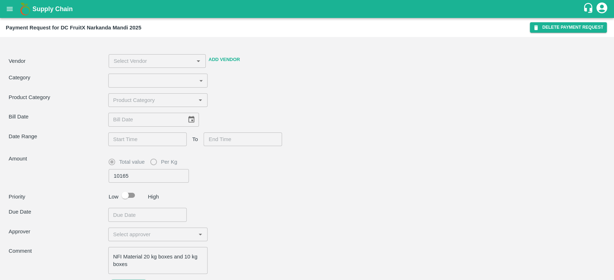
type input "27/07/2025"
type input "13/08/2025 06:00 AM"
type input "13/08/2025 06:30 AM"
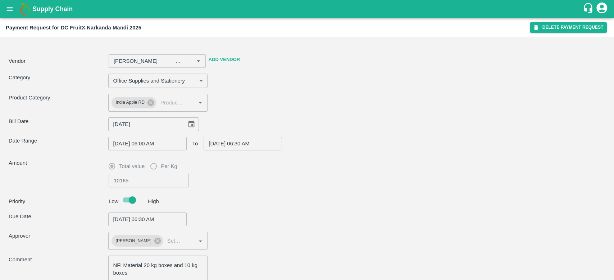
type input "Saroj Kumari -8352076581(Supplier)"
